Goal: Manage account settings

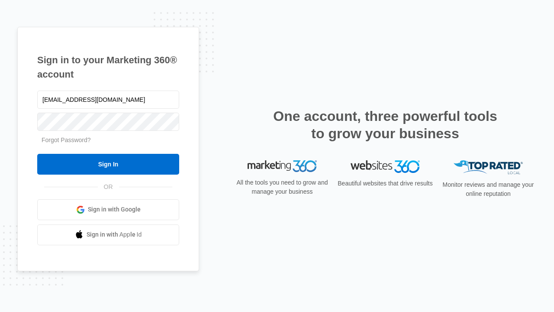
type input "dankie614@gmail.com"
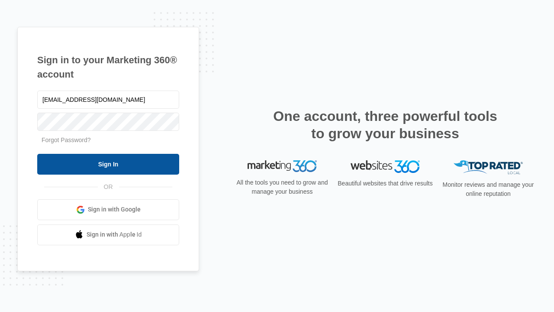
click at [108, 164] on input "Sign In" at bounding box center [108, 164] width 142 height 21
